Goal: Contribute content

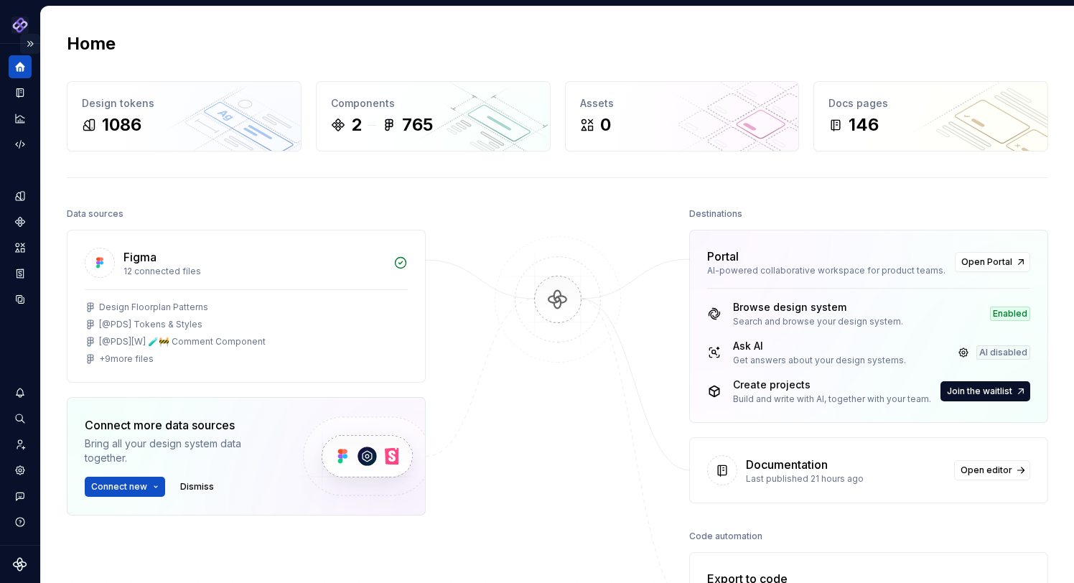
click at [32, 42] on button "Expand sidebar" at bounding box center [30, 44] width 20 height 20
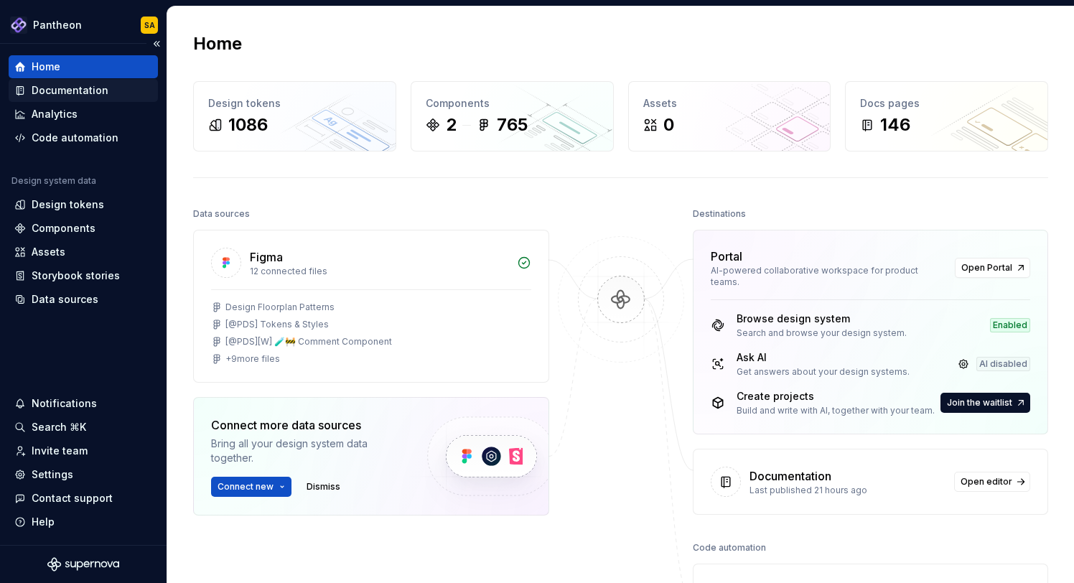
click at [94, 92] on div "Documentation" at bounding box center [70, 90] width 77 height 14
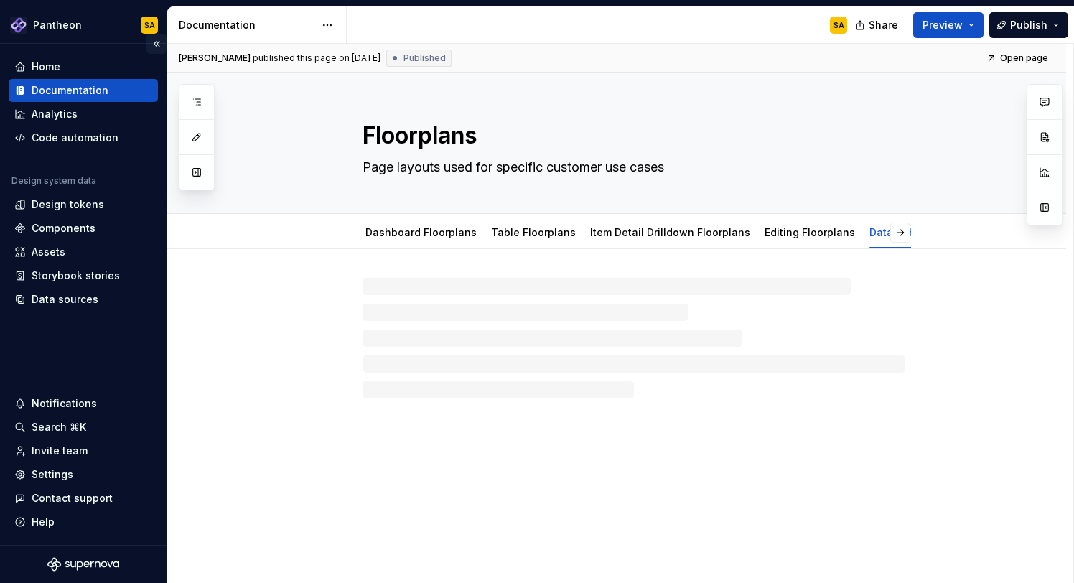
click at [157, 42] on button "Collapse sidebar" at bounding box center [157, 44] width 20 height 20
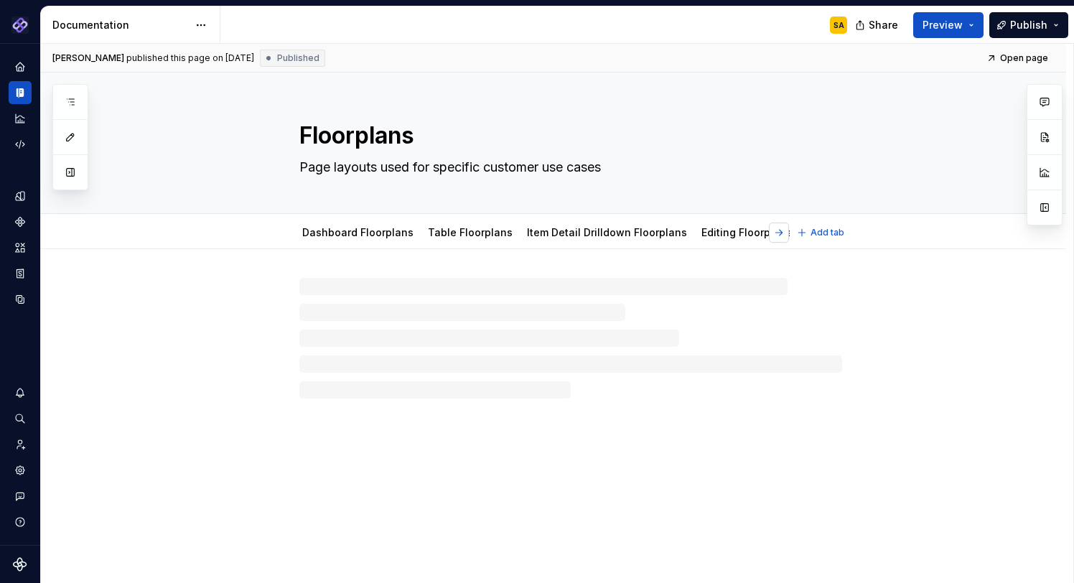
click at [787, 228] on button "button" at bounding box center [779, 233] width 20 height 20
click at [488, 321] on div at bounding box center [570, 338] width 543 height 121
type textarea "*"
click at [786, 233] on button "button" at bounding box center [779, 233] width 20 height 20
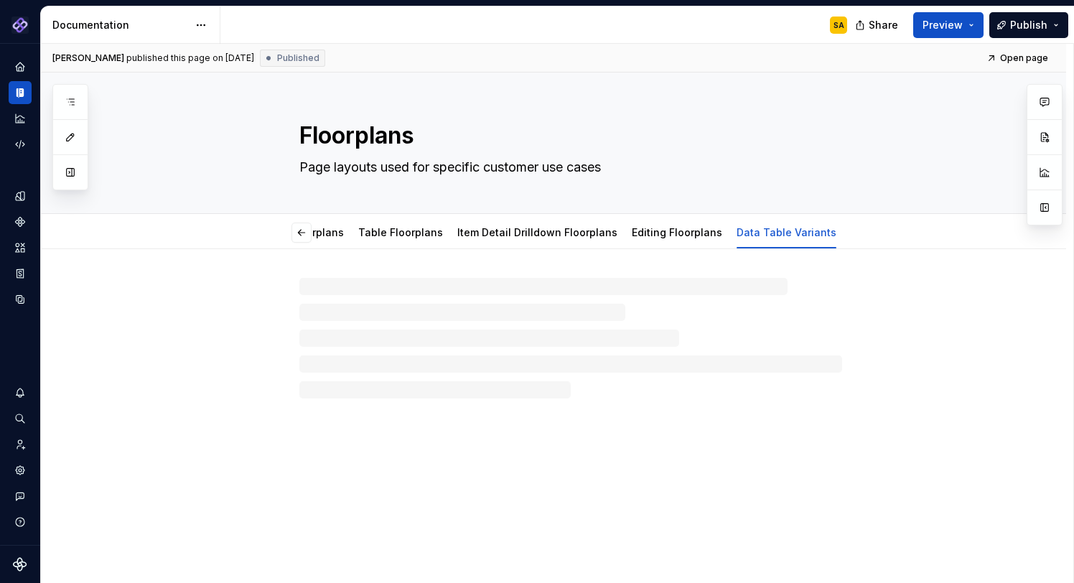
scroll to position [0, 39]
type textarea "*"
click at [831, 229] on span "Add tab" at bounding box center [828, 232] width 34 height 11
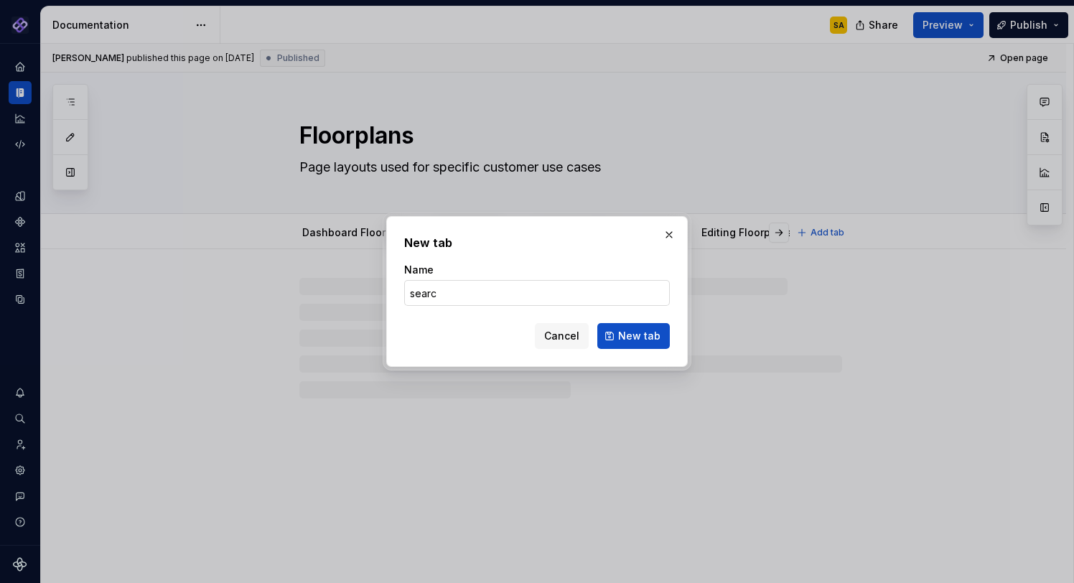
type input "search"
type textarea "*"
type input "search"
click at [635, 335] on span "New tab" at bounding box center [639, 336] width 42 height 14
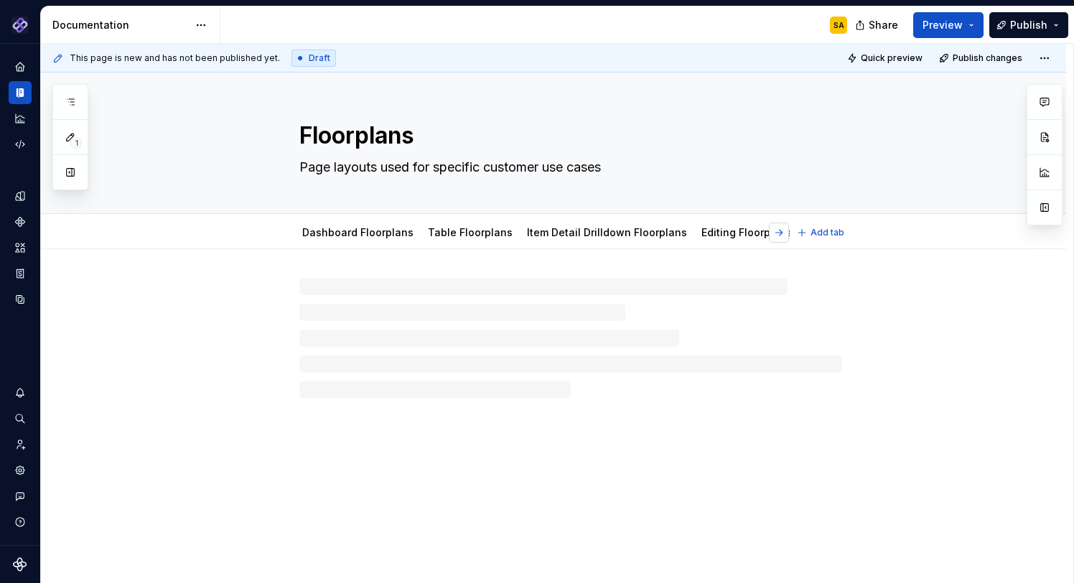
click at [787, 229] on button "button" at bounding box center [779, 233] width 20 height 20
click at [707, 230] on link "Data Table Variants" at bounding box center [714, 232] width 100 height 12
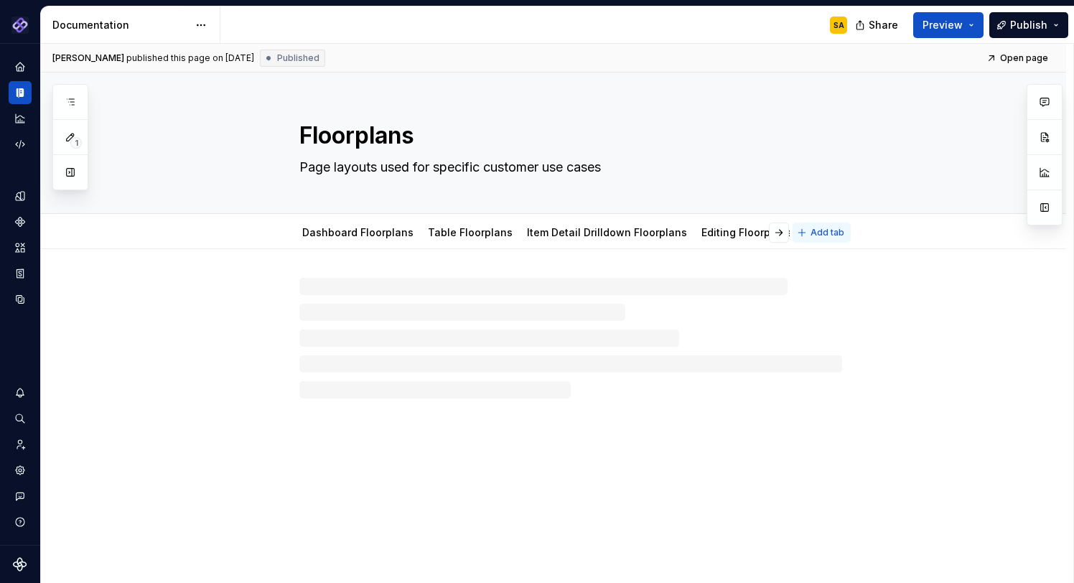
click at [835, 232] on span "Add tab" at bounding box center [828, 232] width 34 height 11
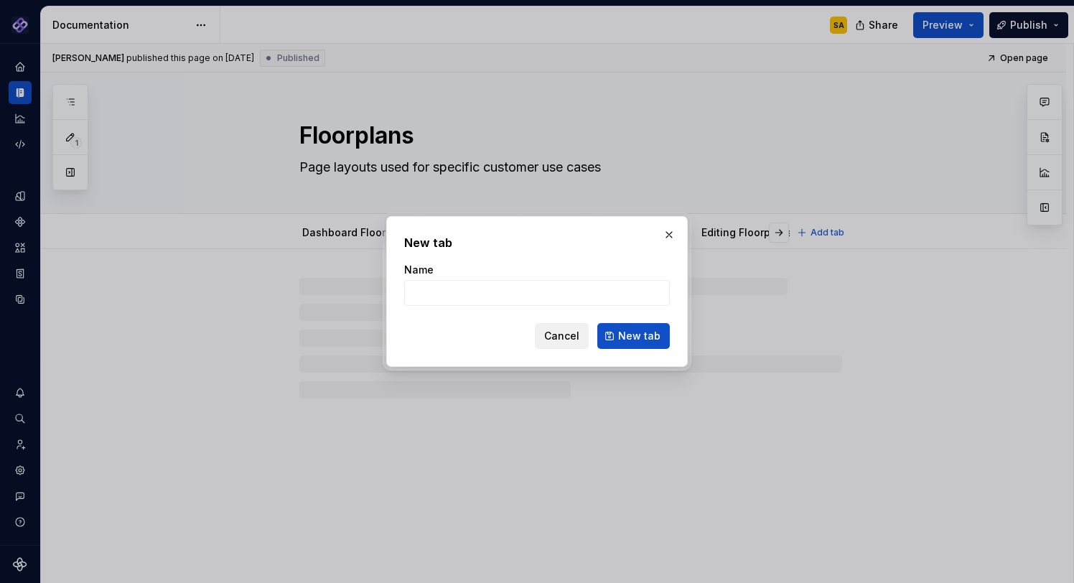
click at [567, 333] on span "Cancel" at bounding box center [561, 336] width 35 height 14
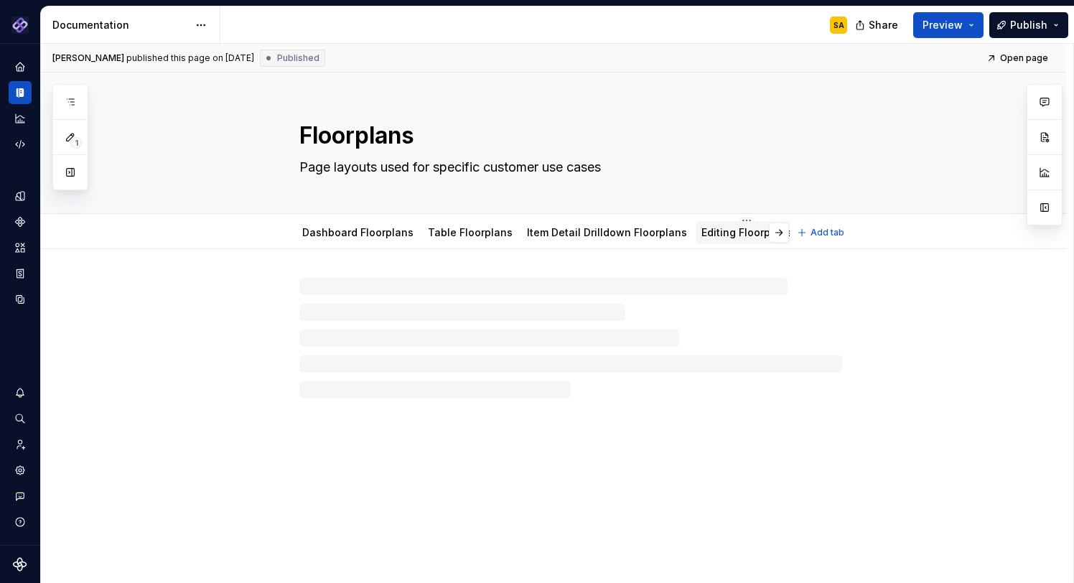
click at [713, 234] on link "Editing Floorplans" at bounding box center [747, 232] width 90 height 12
click at [784, 232] on button "button" at bounding box center [779, 233] width 20 height 20
click at [753, 242] on div "Data Table Variants" at bounding box center [770, 232] width 111 height 23
click at [743, 234] on link "Data Table Variants" at bounding box center [771, 232] width 100 height 12
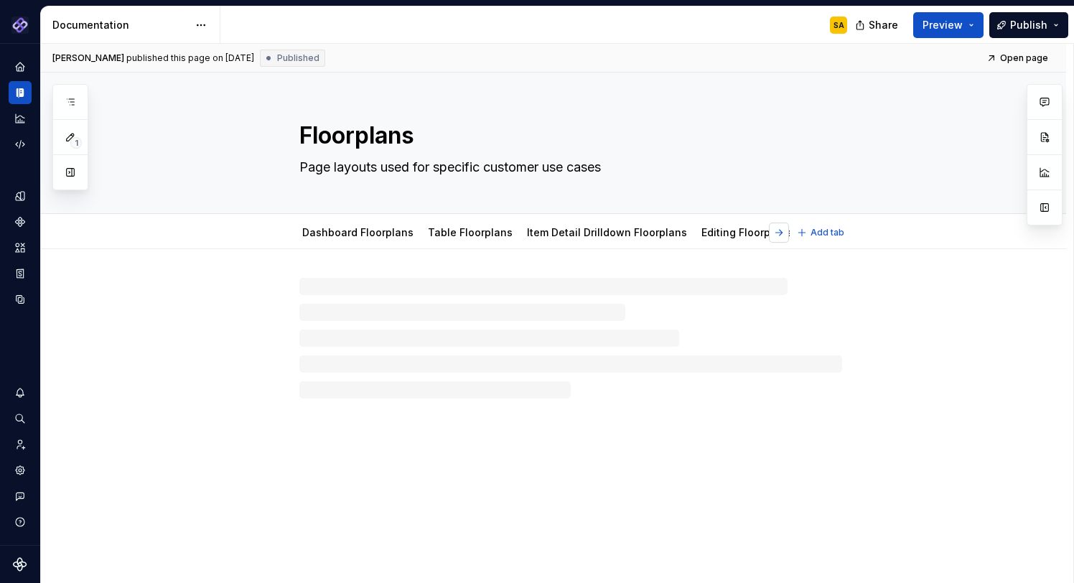
click at [784, 230] on button "button" at bounding box center [779, 233] width 20 height 20
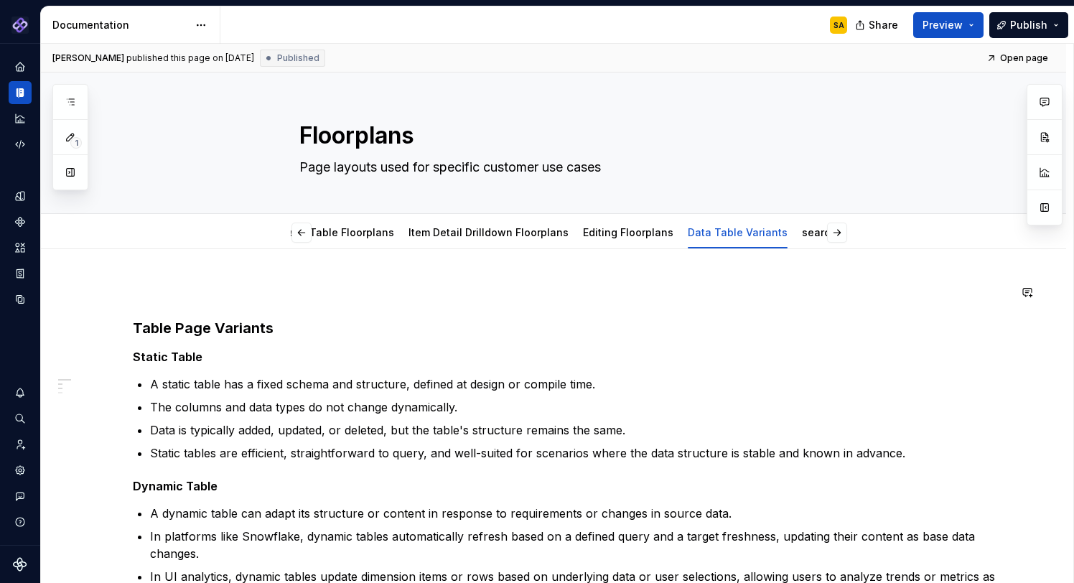
scroll to position [0, 85]
click at [102, 327] on button "button" at bounding box center [103, 328] width 20 height 20
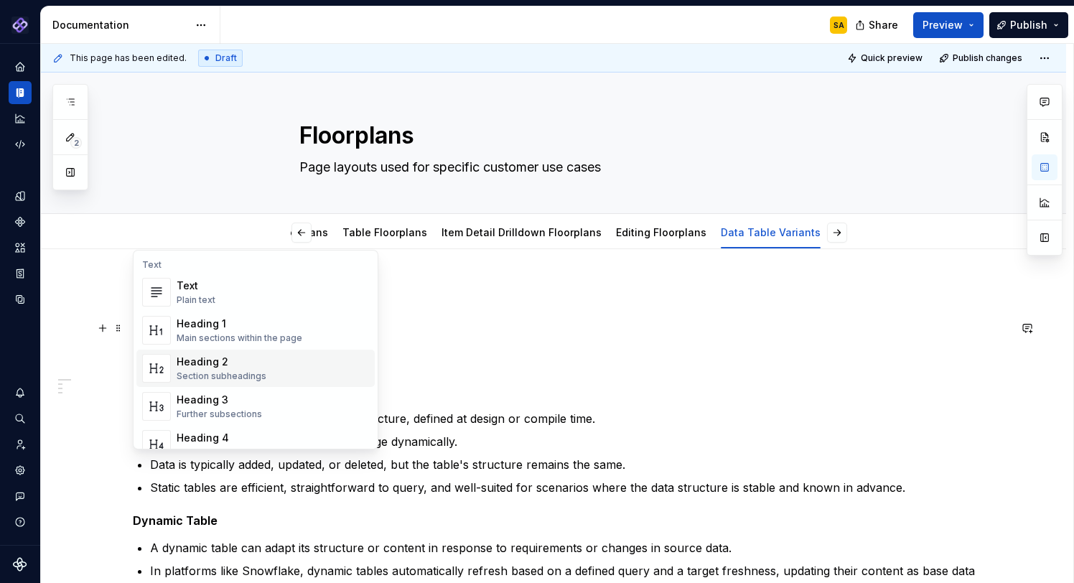
scroll to position [124, 0]
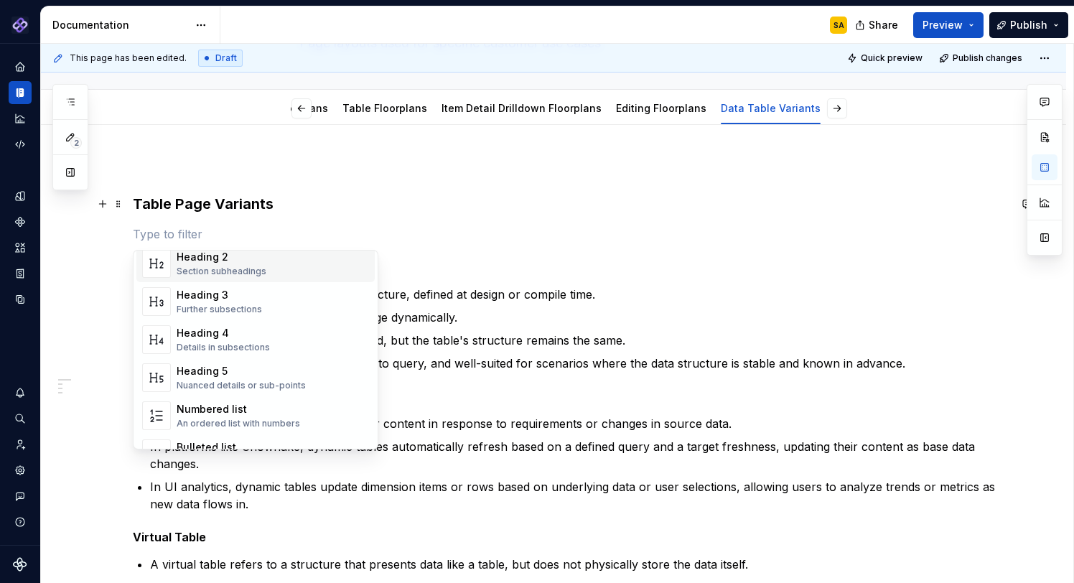
type textarea "*"
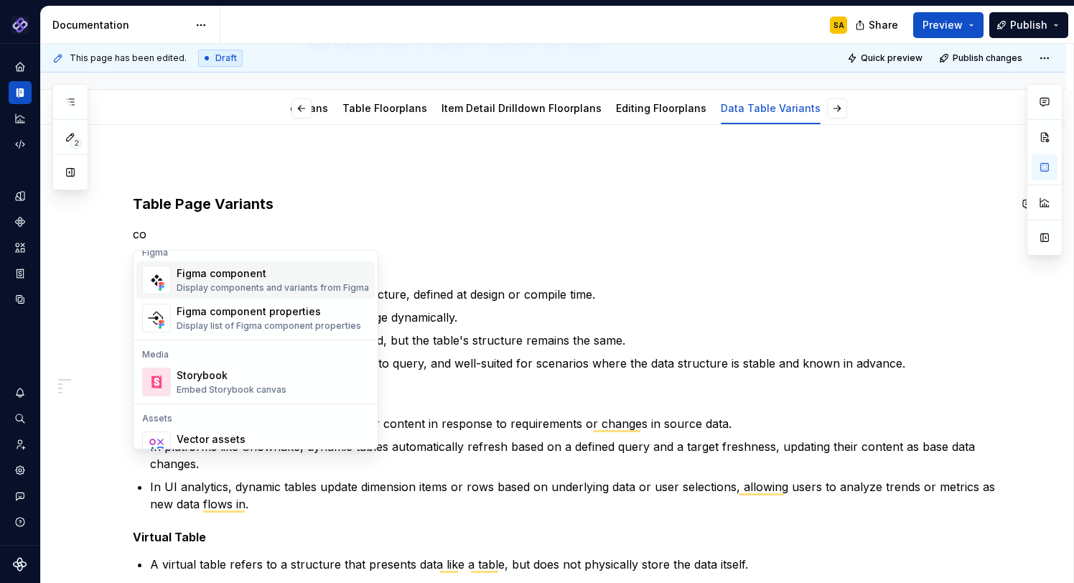
scroll to position [413, 0]
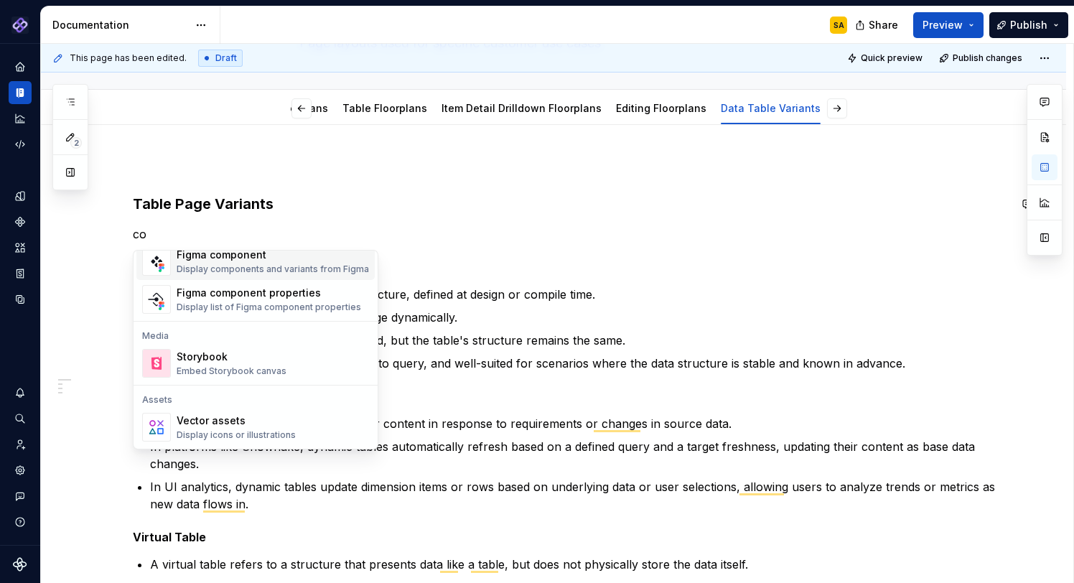
click at [228, 359] on div "Storybook" at bounding box center [232, 357] width 110 height 14
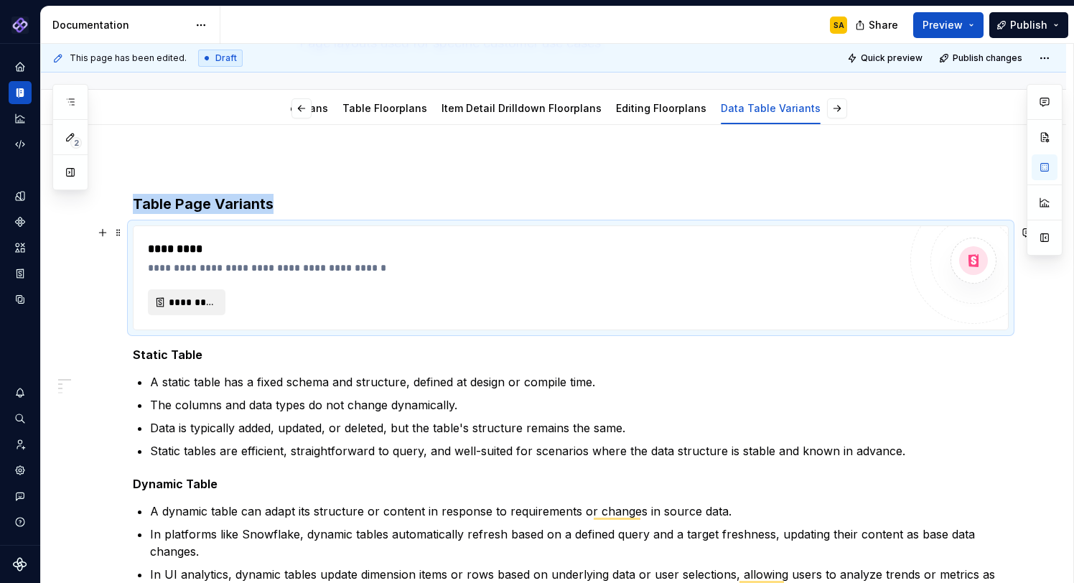
click at [191, 305] on span "*********" at bounding box center [192, 302] width 47 height 14
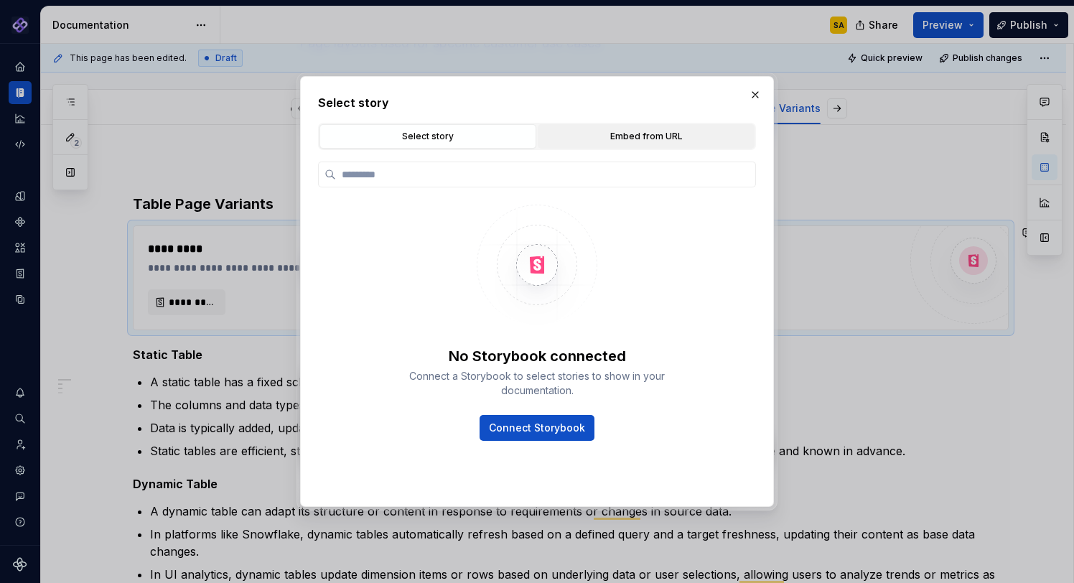
click at [628, 134] on div "Embed from URL" at bounding box center [646, 136] width 207 height 14
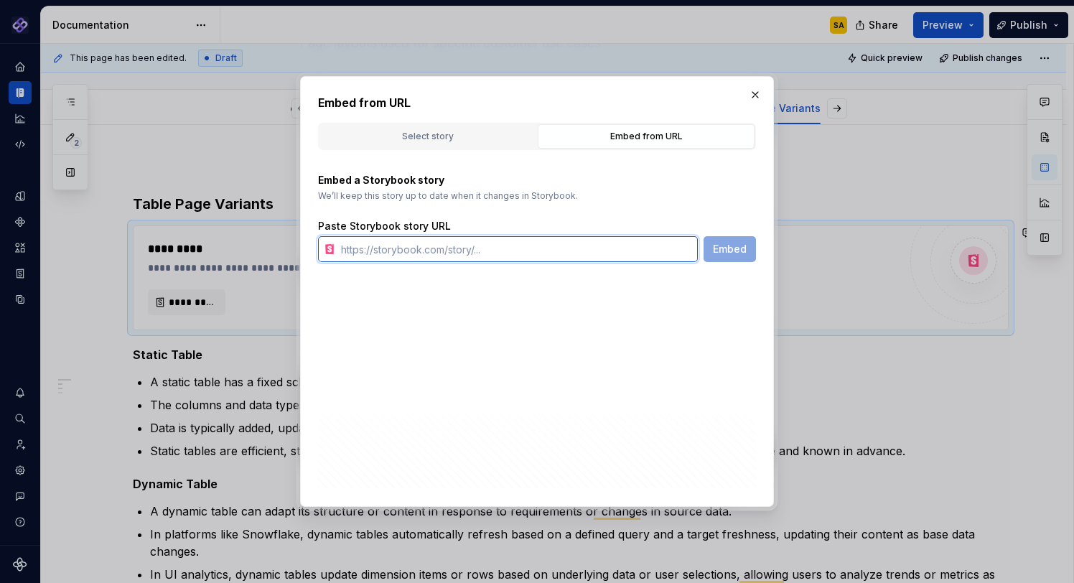
click at [443, 248] on input "text" at bounding box center [516, 249] width 363 height 26
click at [692, 341] on div "Embed from URL Select story Embed from URL No Storybook connected Connect a Sto…" at bounding box center [537, 291] width 474 height 431
click at [425, 252] on input "text" at bounding box center [516, 249] width 363 height 26
click at [589, 341] on div "Embed from URL Select story Embed from URL No Storybook connected Connect a Sto…" at bounding box center [537, 291] width 474 height 431
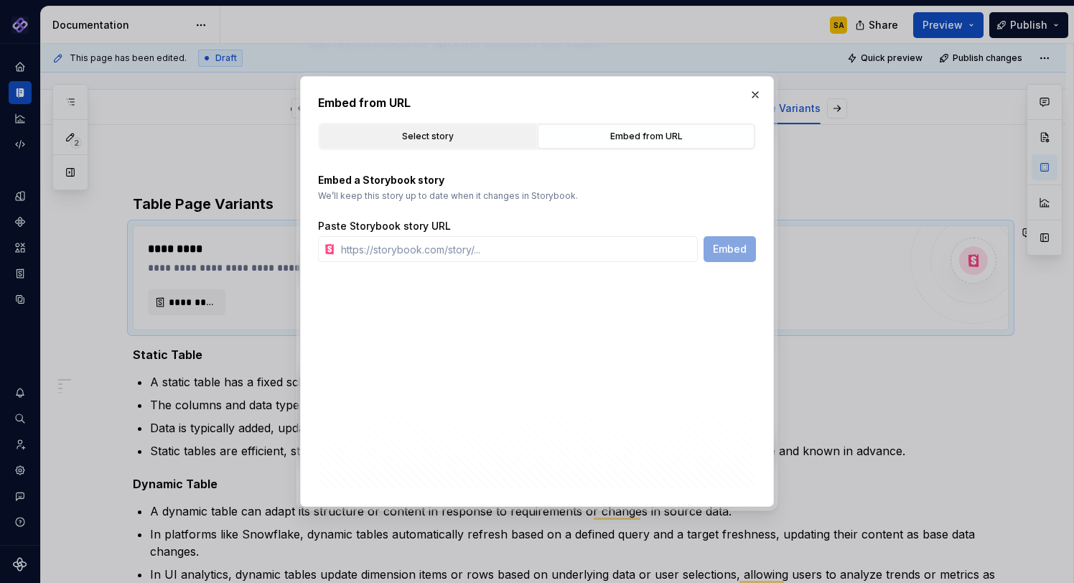
click at [474, 126] on button "Select story" at bounding box center [428, 136] width 217 height 24
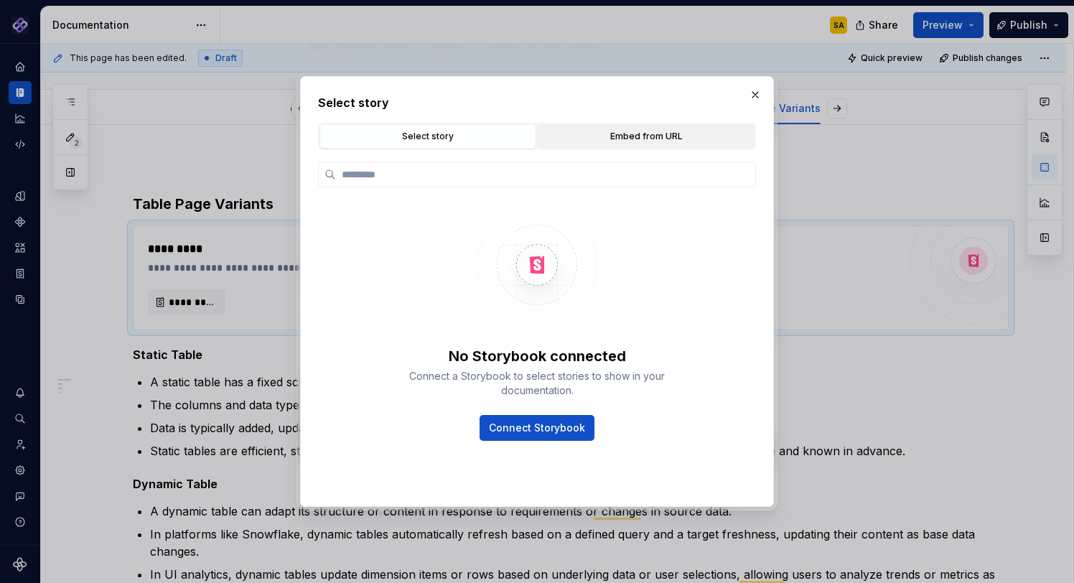
click at [655, 131] on div "Embed from URL" at bounding box center [646, 136] width 207 height 14
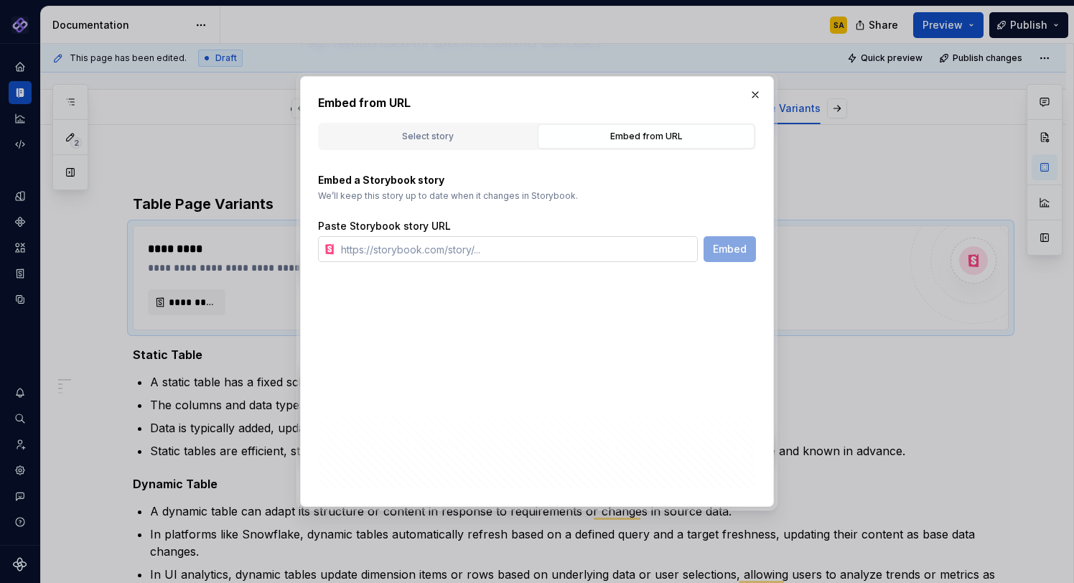
click at [435, 251] on input "text" at bounding box center [516, 249] width 363 height 26
click at [437, 129] on div "Select story" at bounding box center [428, 136] width 207 height 14
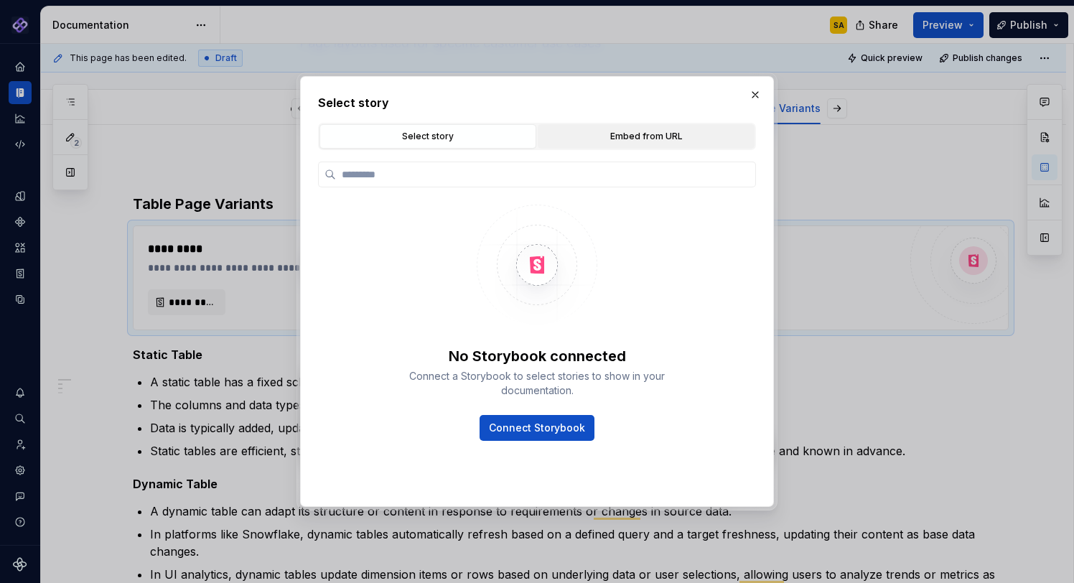
click at [628, 142] on div "Embed from URL" at bounding box center [646, 136] width 207 height 14
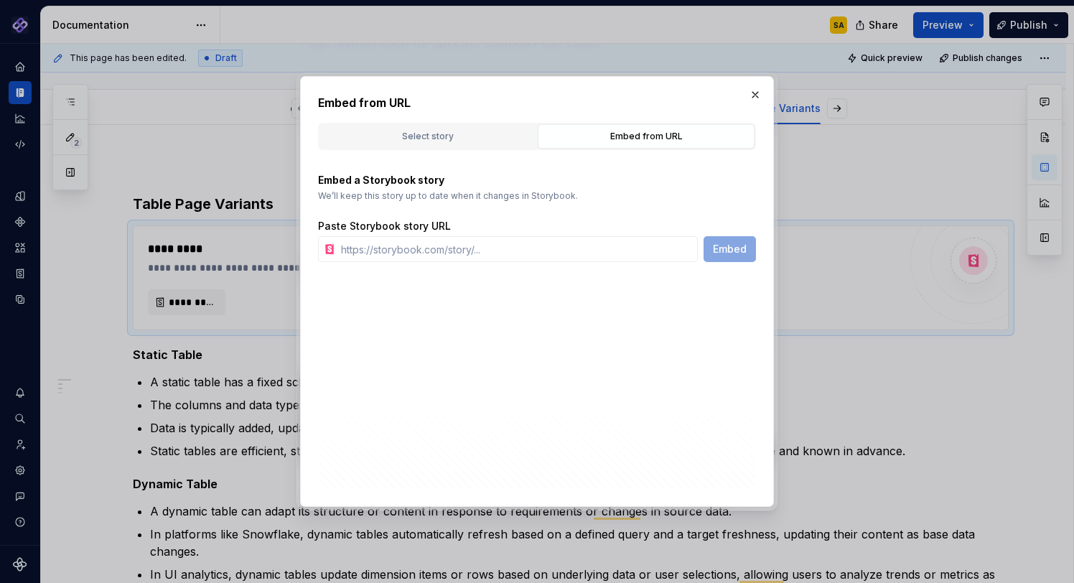
type textarea "*"
click at [448, 230] on div "Paste Storybook story URL" at bounding box center [537, 226] width 438 height 14
click at [445, 241] on input "text" at bounding box center [516, 249] width 363 height 26
paste input "[URL]"
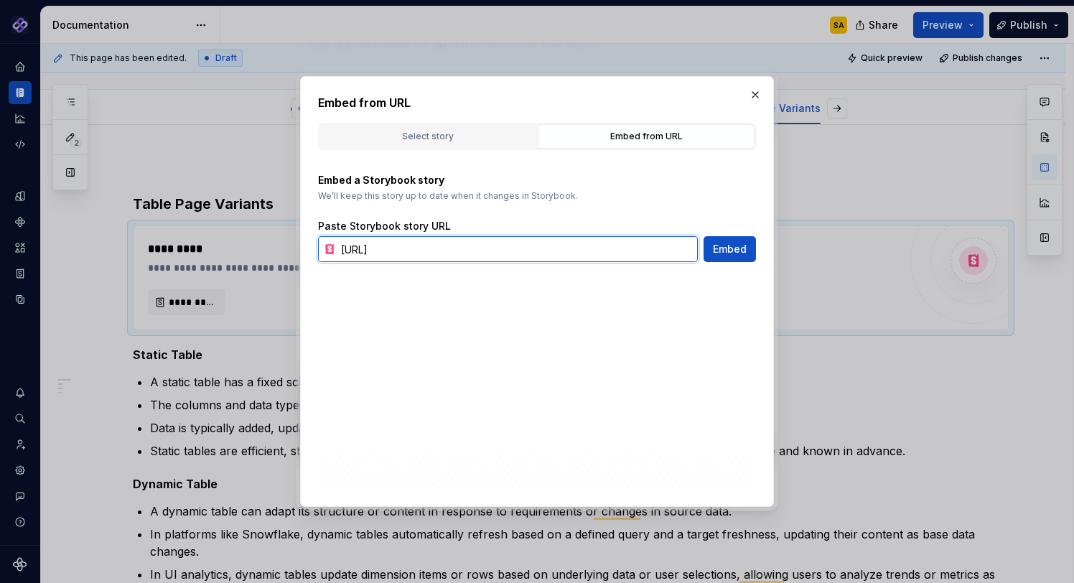
scroll to position [0, 135]
type input "[URL]"
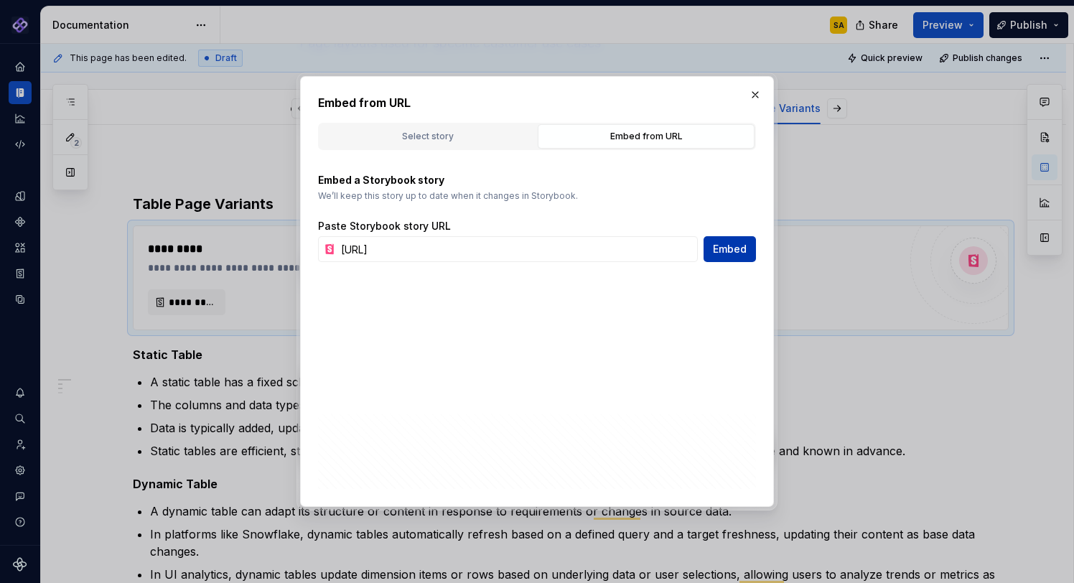
click at [728, 249] on span "Embed" at bounding box center [730, 249] width 34 height 14
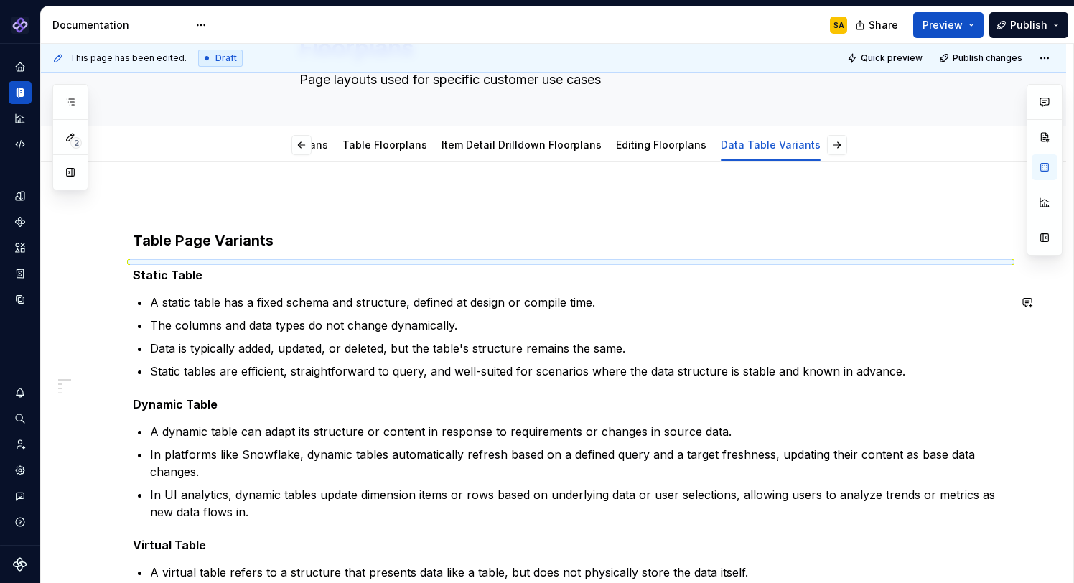
scroll to position [87, 0]
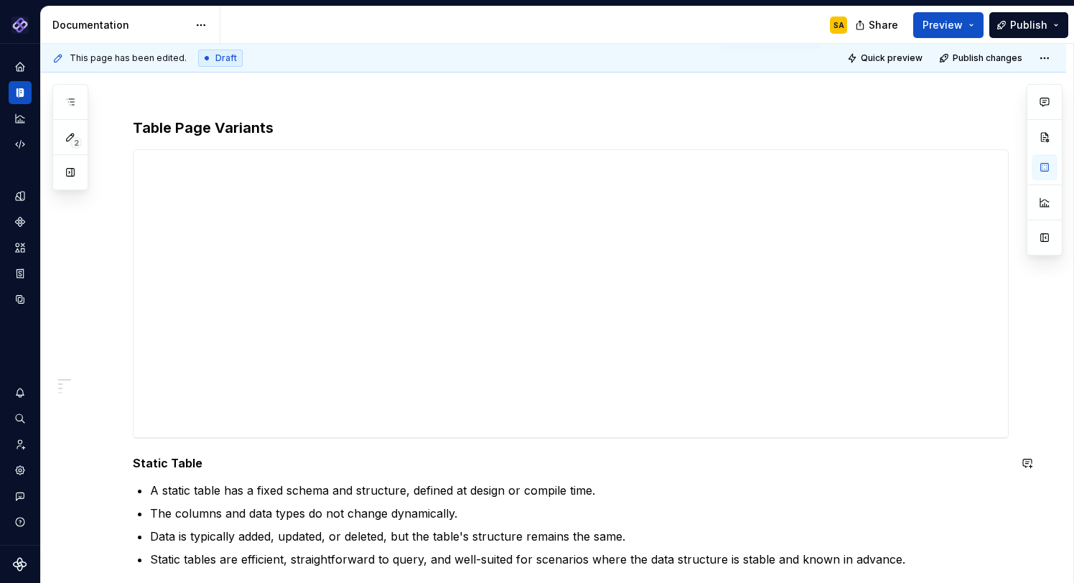
scroll to position [203, 0]
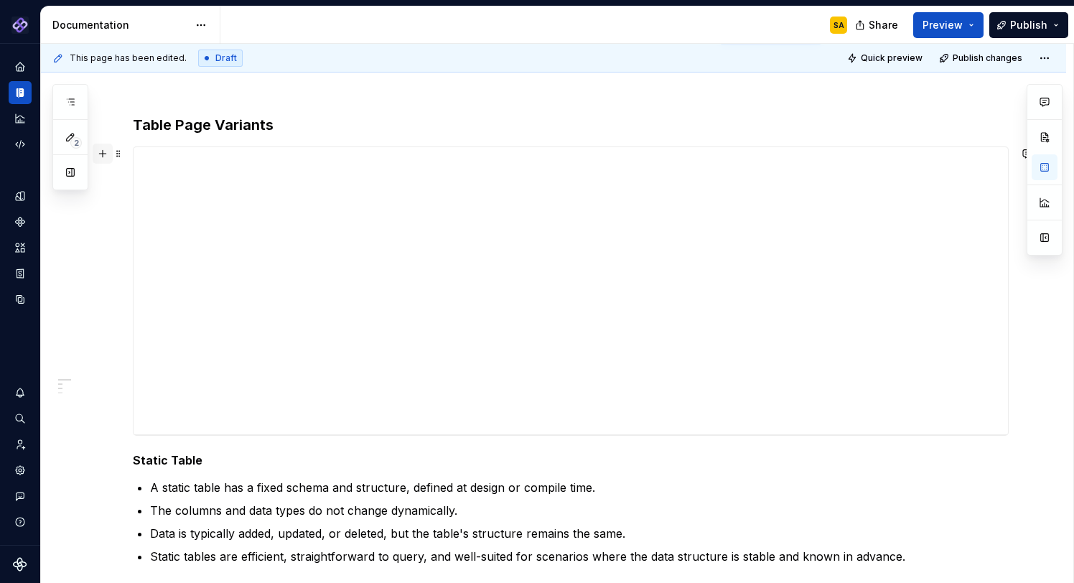
click at [102, 154] on button "button" at bounding box center [103, 154] width 20 height 20
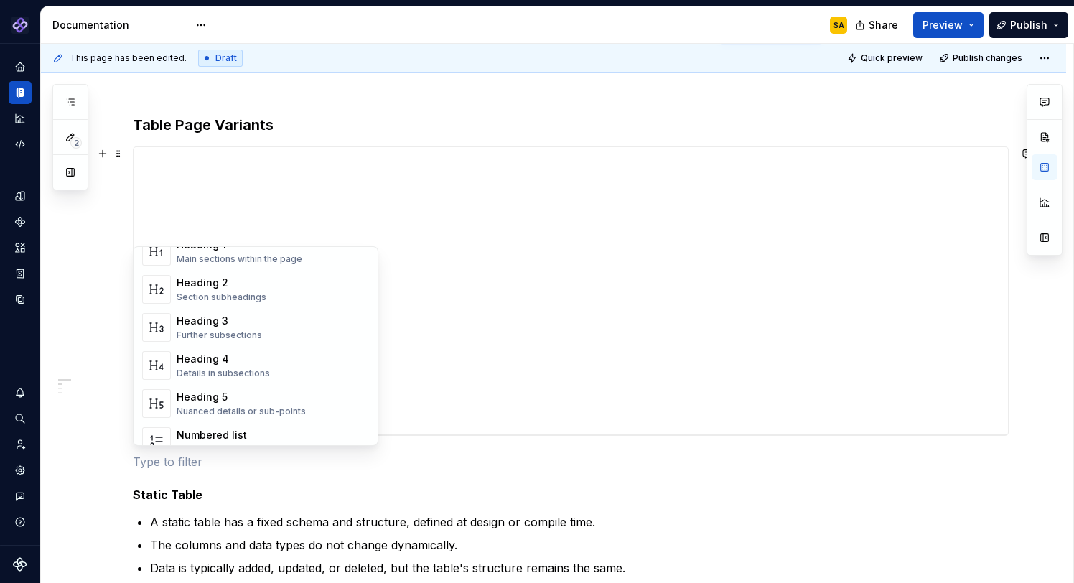
scroll to position [60, 0]
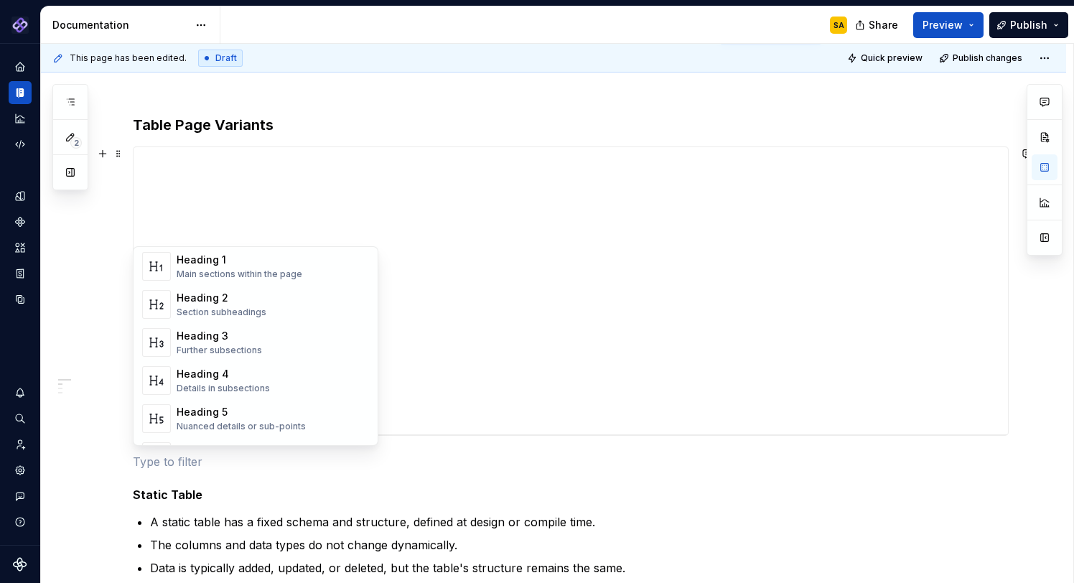
click at [124, 15] on div "Documentation" at bounding box center [131, 24] width 180 height 37
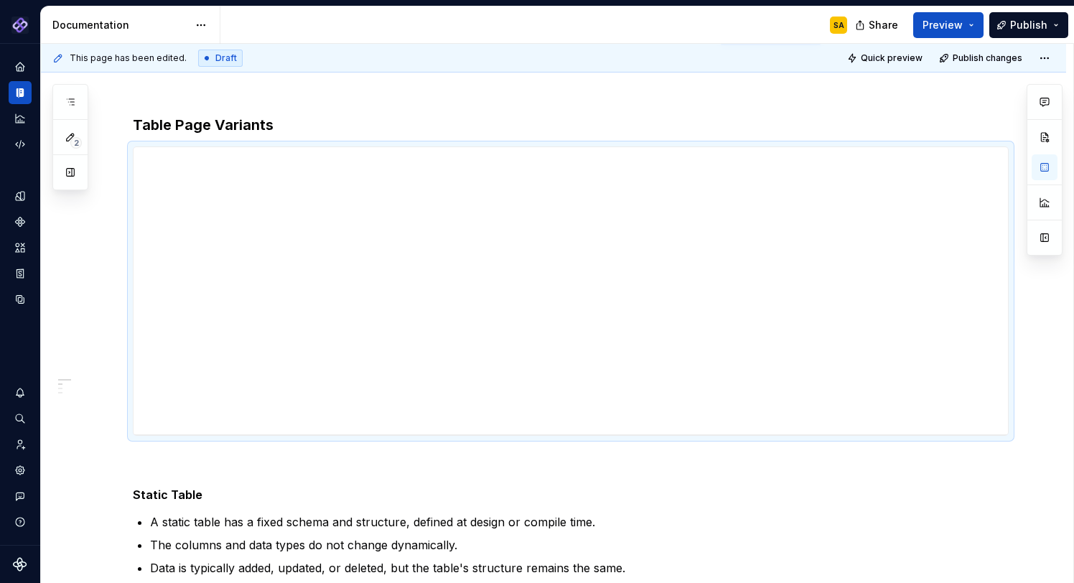
type textarea "*"
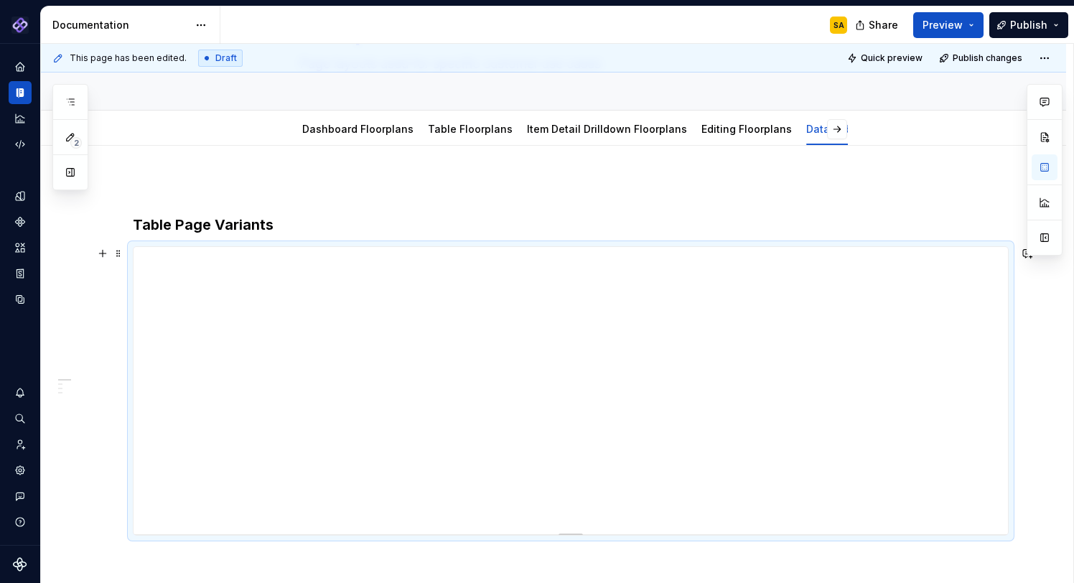
scroll to position [96, 0]
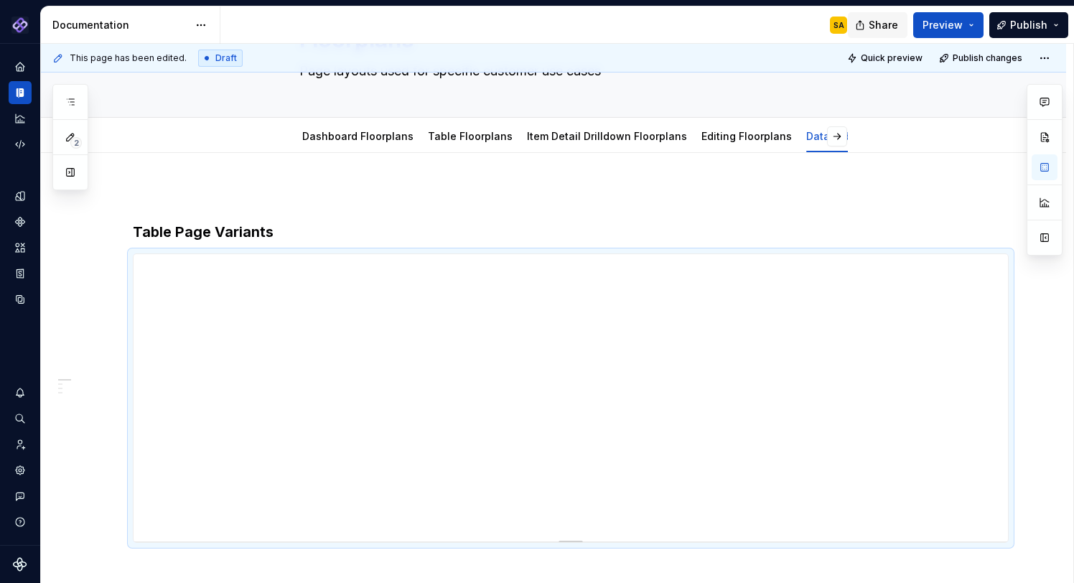
click at [864, 19] on button "Share" at bounding box center [878, 25] width 60 height 26
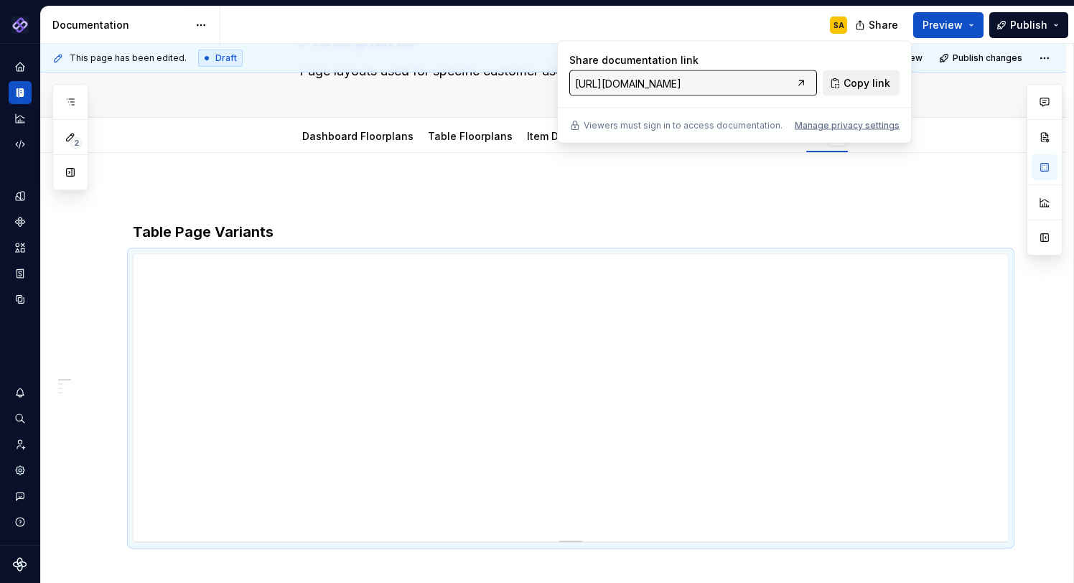
click at [849, 82] on span "Copy link" at bounding box center [867, 83] width 47 height 14
click at [510, 195] on p at bounding box center [571, 195] width 876 height 17
click at [959, 114] on div "Floorplans Page layouts used for specific customer use cases" at bounding box center [571, 46] width 876 height 141
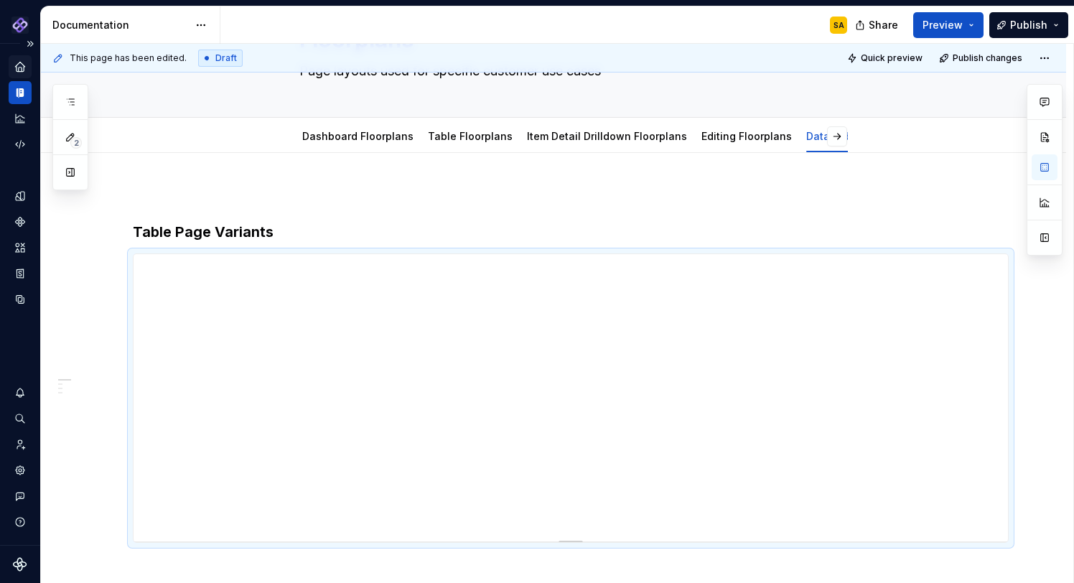
click at [19, 65] on icon "Home" at bounding box center [19, 66] width 9 height 9
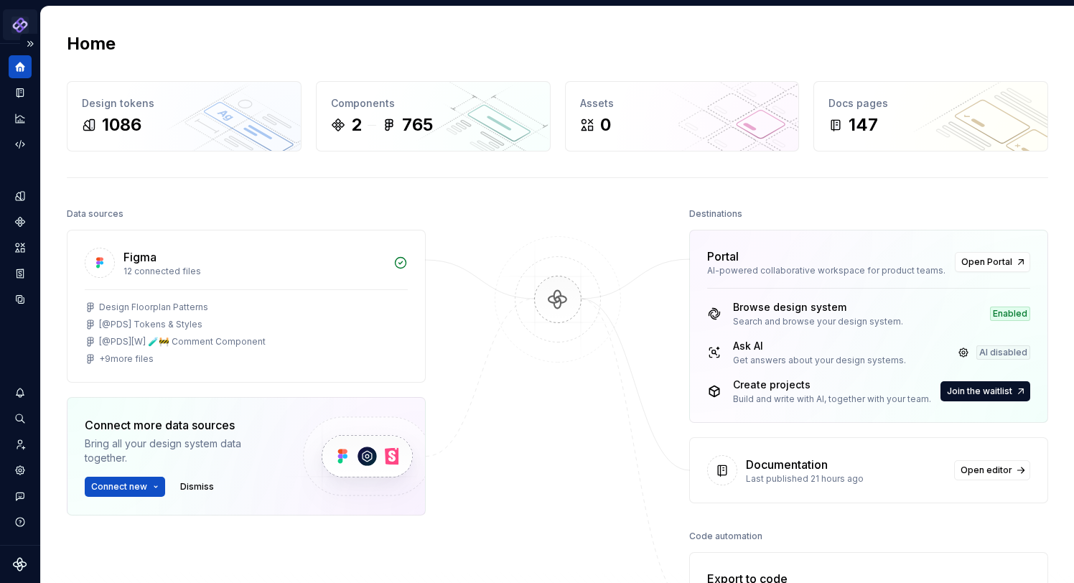
click at [21, 27] on html "Pantheon SA Design system data Home Design tokens 1086 Components 2 765 Assets …" at bounding box center [537, 291] width 1074 height 583
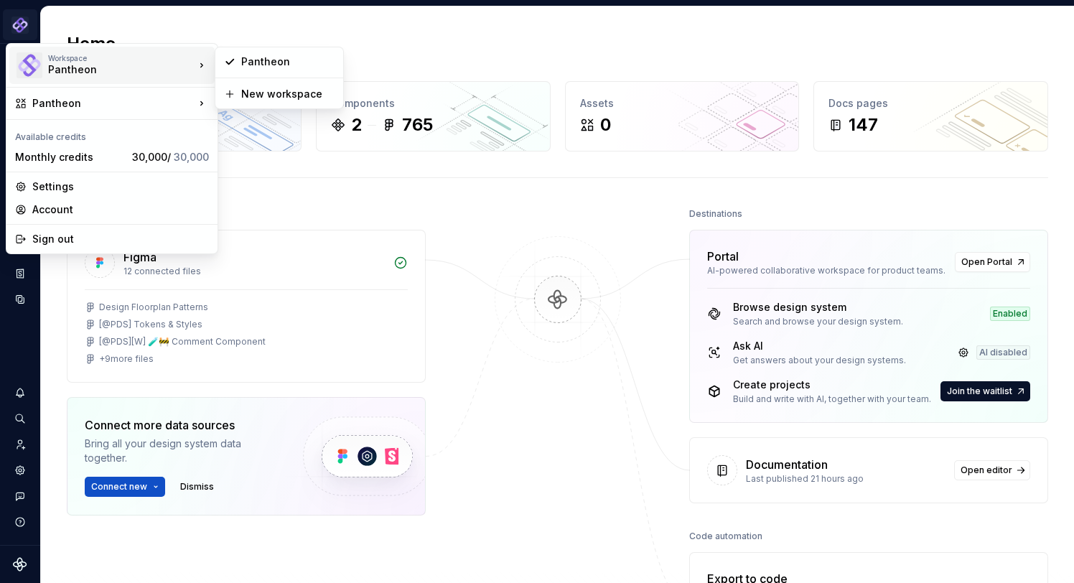
click at [299, 25] on html "Pantheon SA Design system data Home Design tokens 1086 Components 2 765 Assets …" at bounding box center [537, 291] width 1074 height 583
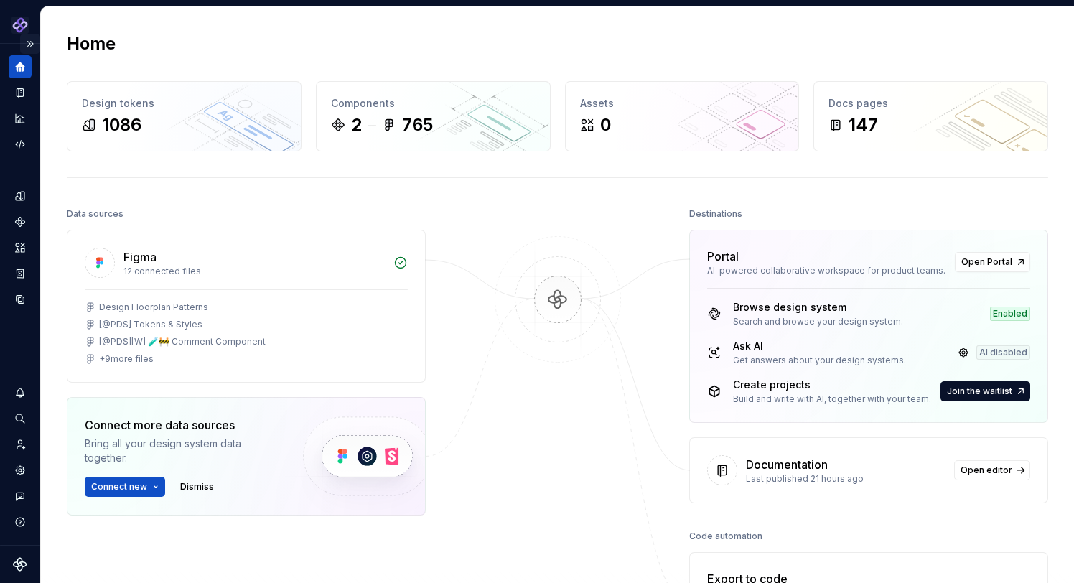
click at [28, 39] on button "Expand sidebar" at bounding box center [30, 44] width 20 height 20
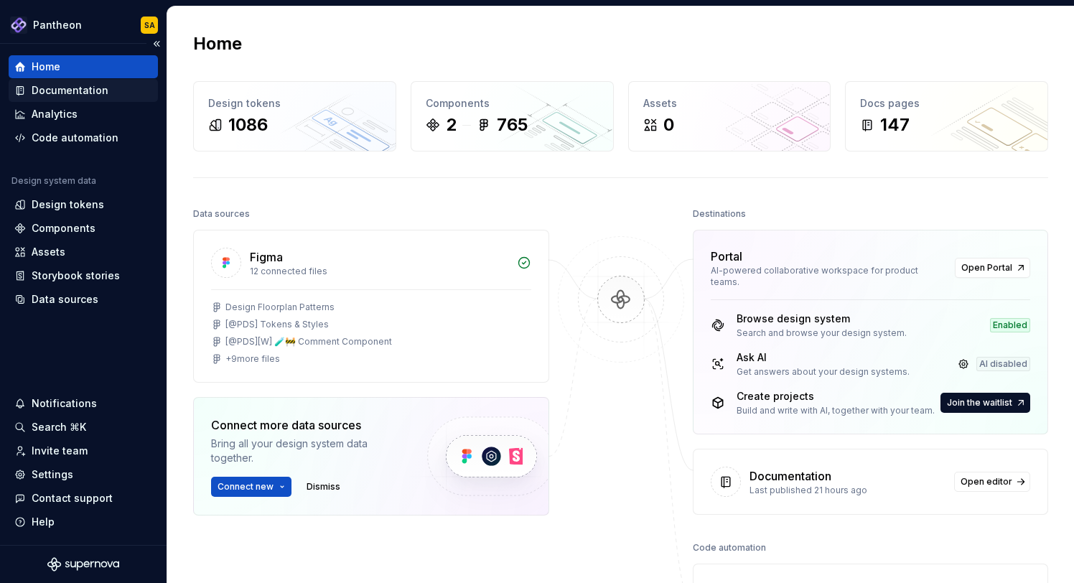
click at [75, 86] on div "Documentation" at bounding box center [70, 90] width 77 height 14
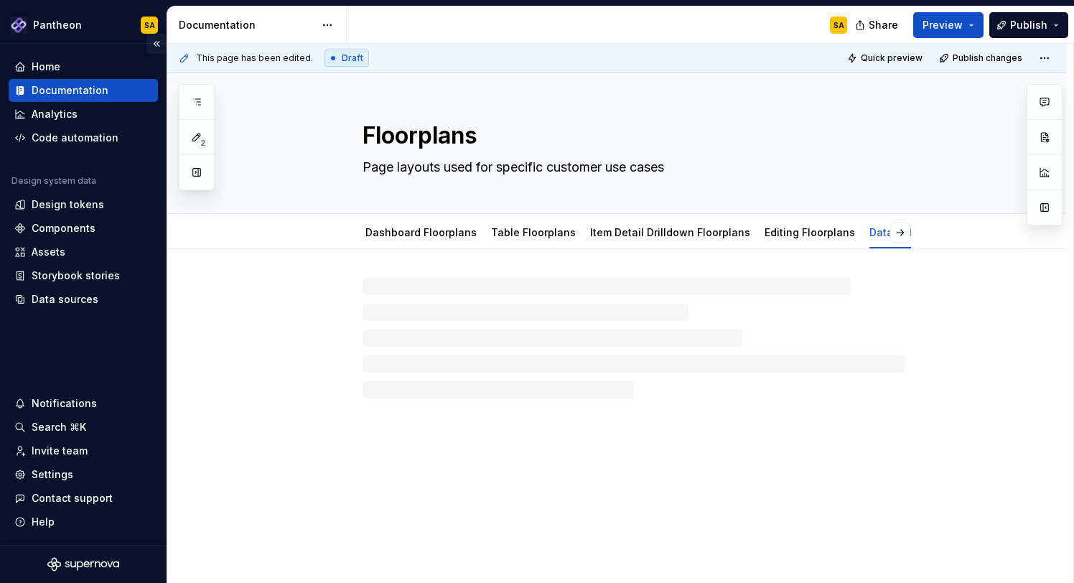
click at [159, 45] on button "Collapse sidebar" at bounding box center [157, 44] width 20 height 20
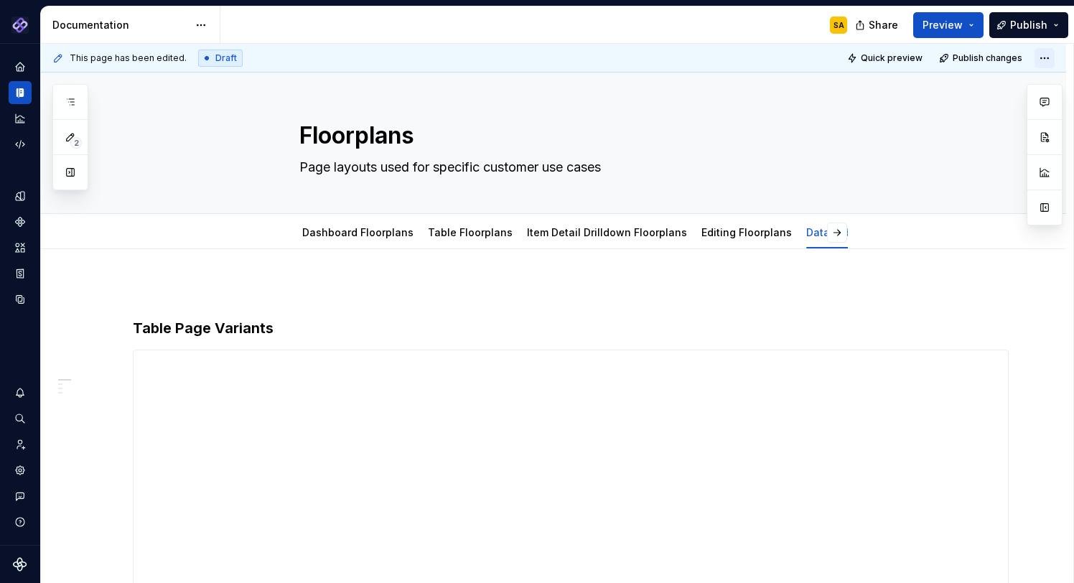
click at [1049, 52] on html "Pantheon SA Design system data Documentation SA Share Preview Publish 2 Pages A…" at bounding box center [537, 291] width 1074 height 583
click at [996, 53] on html "Pantheon SA Design system data Documentation SA Share Preview Publish 2 Pages A…" at bounding box center [537, 291] width 1074 height 583
click at [909, 66] on button "Quick preview" at bounding box center [886, 58] width 86 height 20
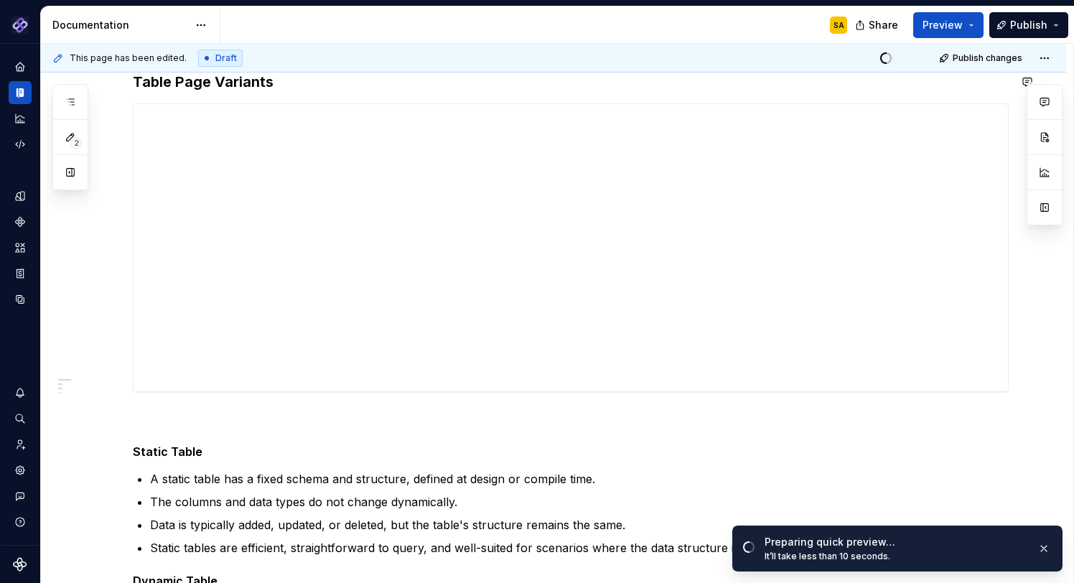
scroll to position [241, 0]
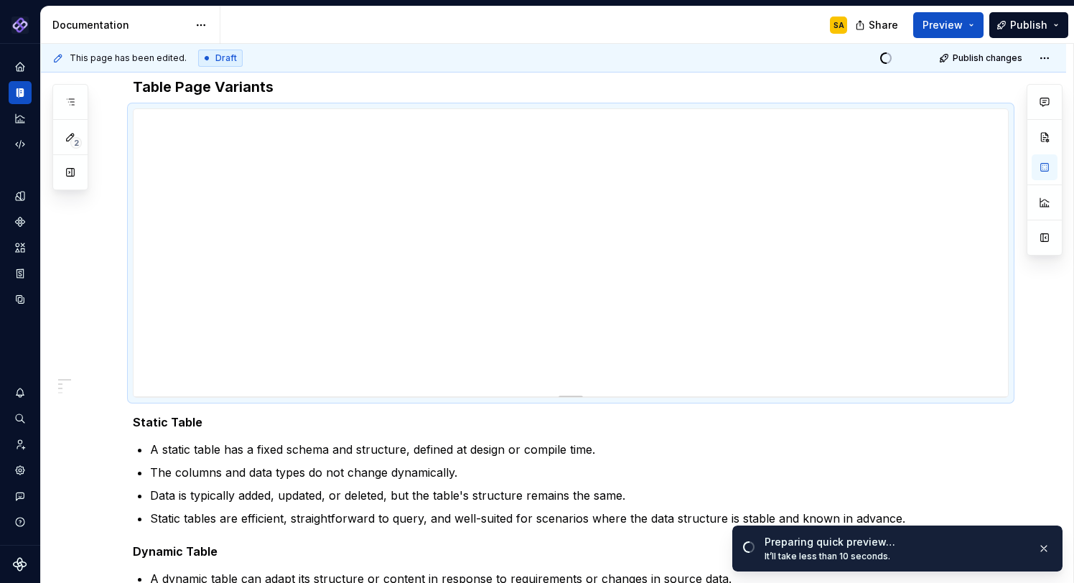
type textarea "*"
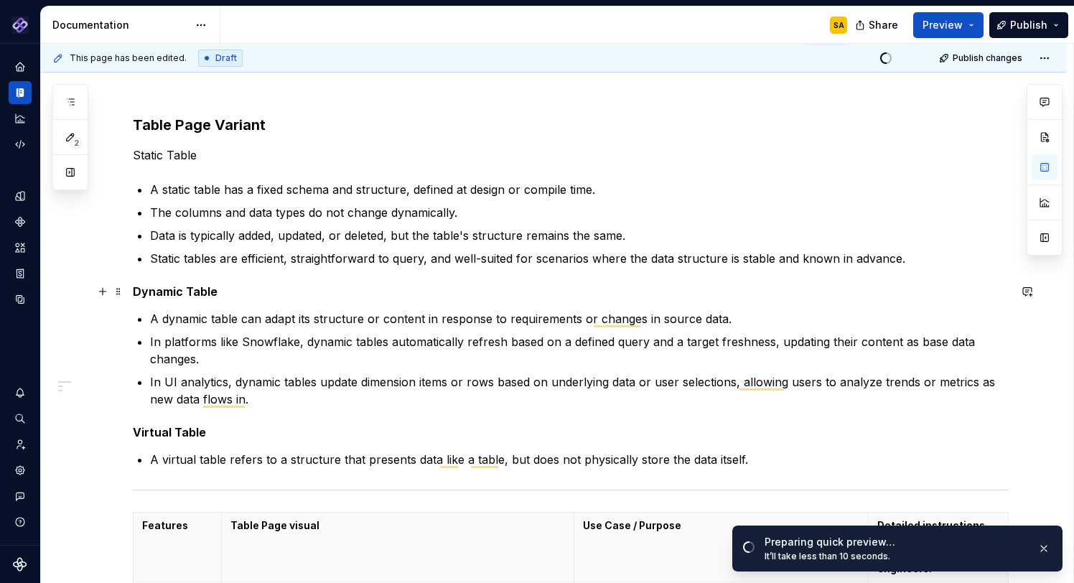
scroll to position [203, 0]
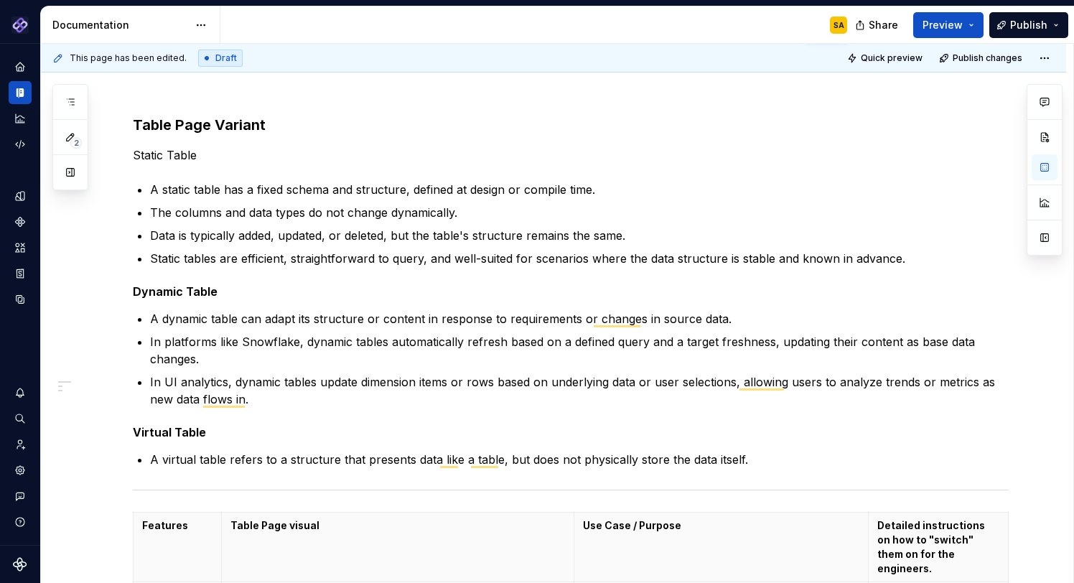
type textarea "*"
